Goal: Information Seeking & Learning: Learn about a topic

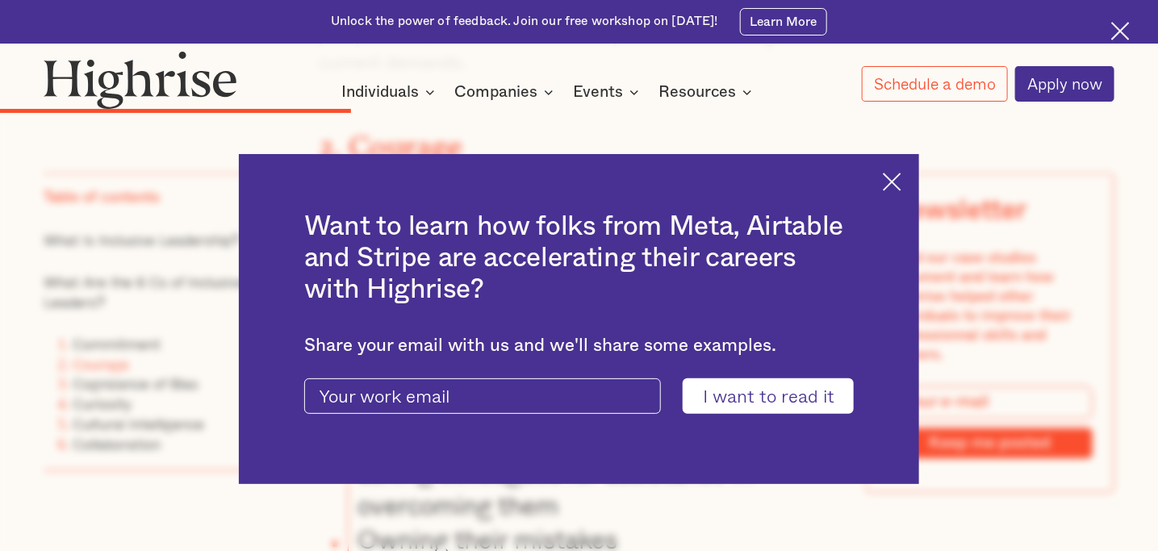
scroll to position [3555, 0]
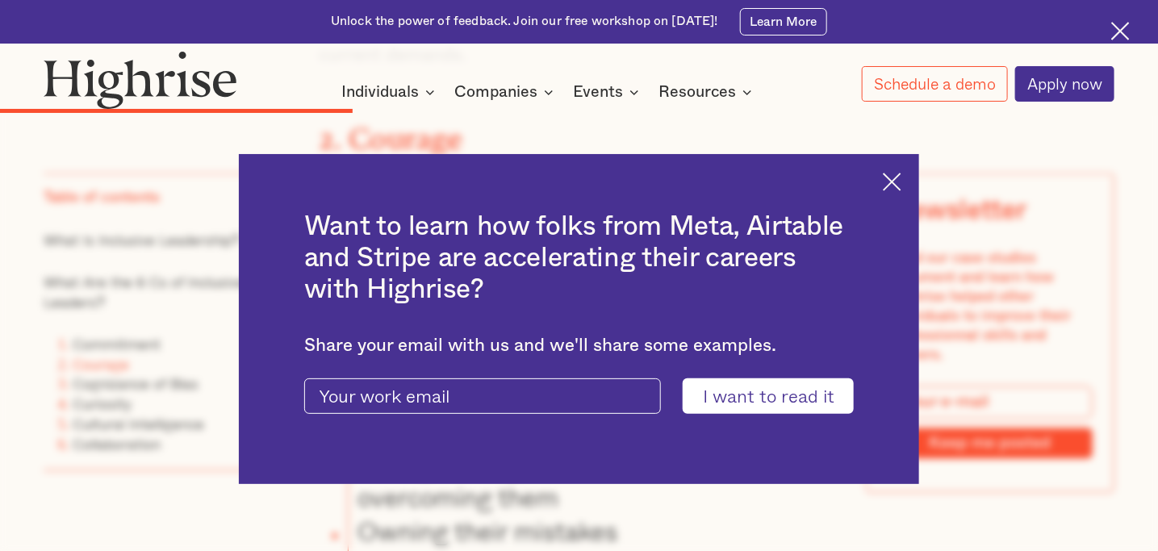
click at [901, 183] on img at bounding box center [892, 182] width 19 height 19
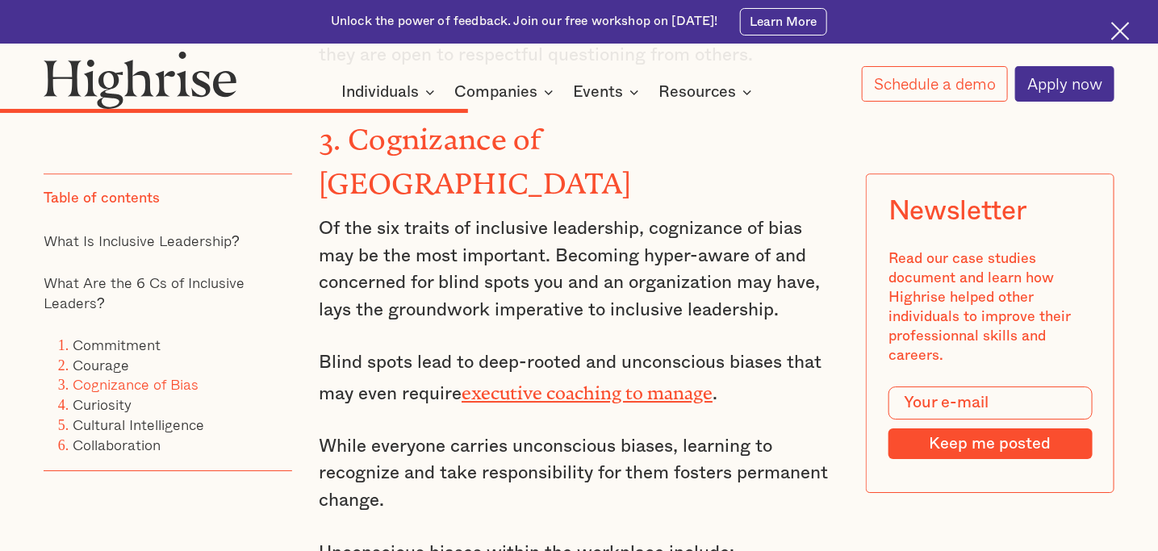
scroll to position [4359, 0]
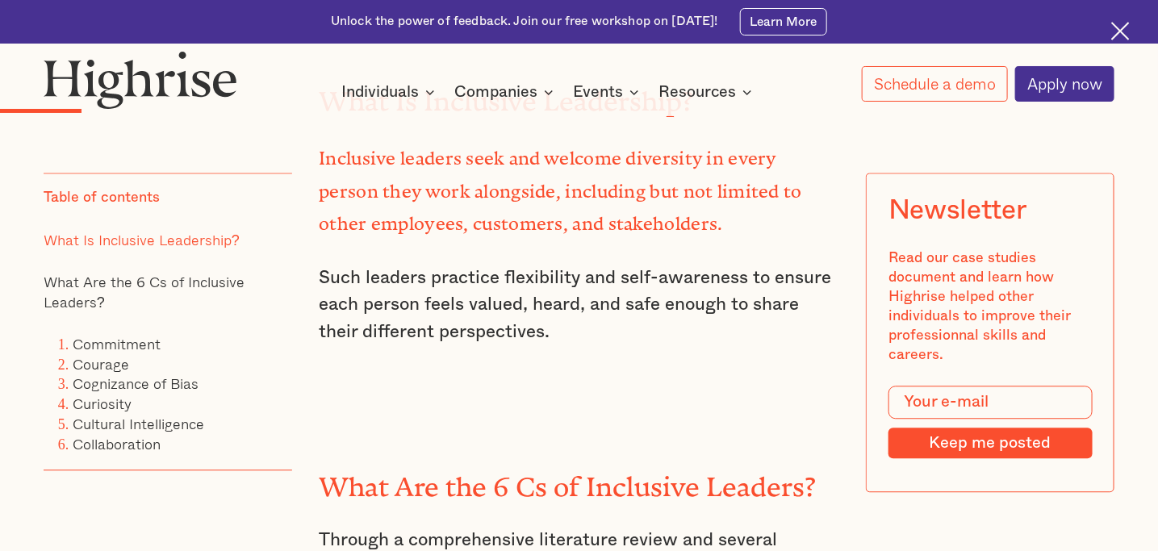
scroll to position [1400, 0]
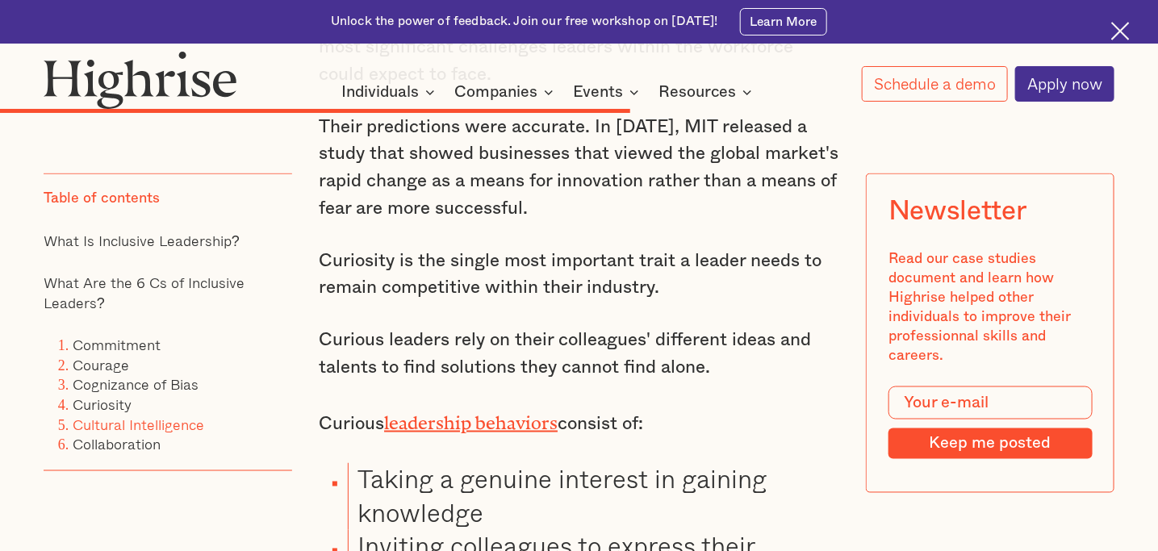
scroll to position [5682, 0]
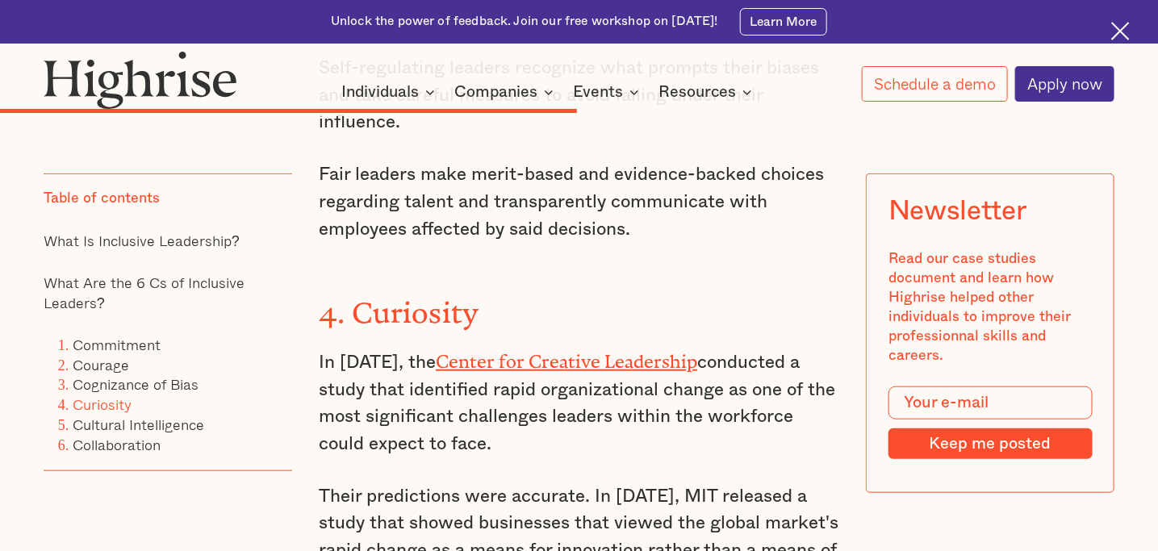
scroll to position [5322, 0]
